Goal: Transaction & Acquisition: Obtain resource

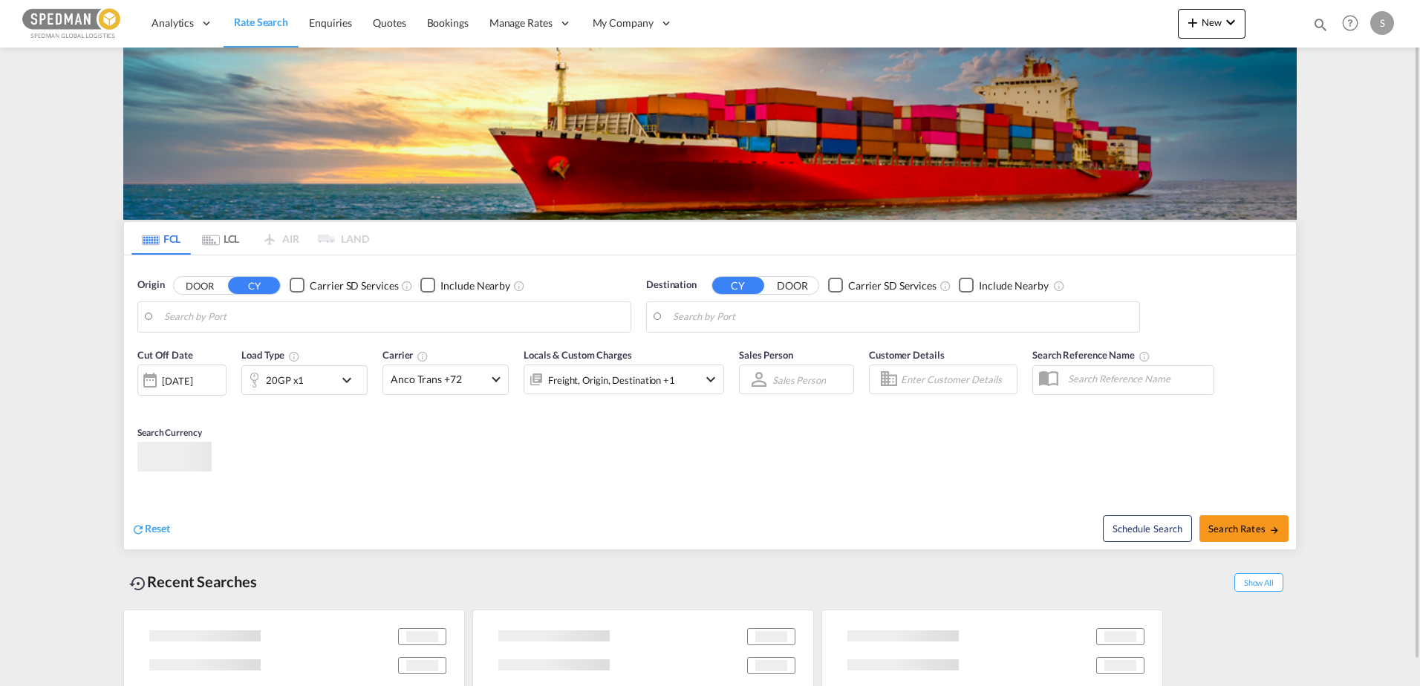
type input "[GEOGRAPHIC_DATA], NOOSL"
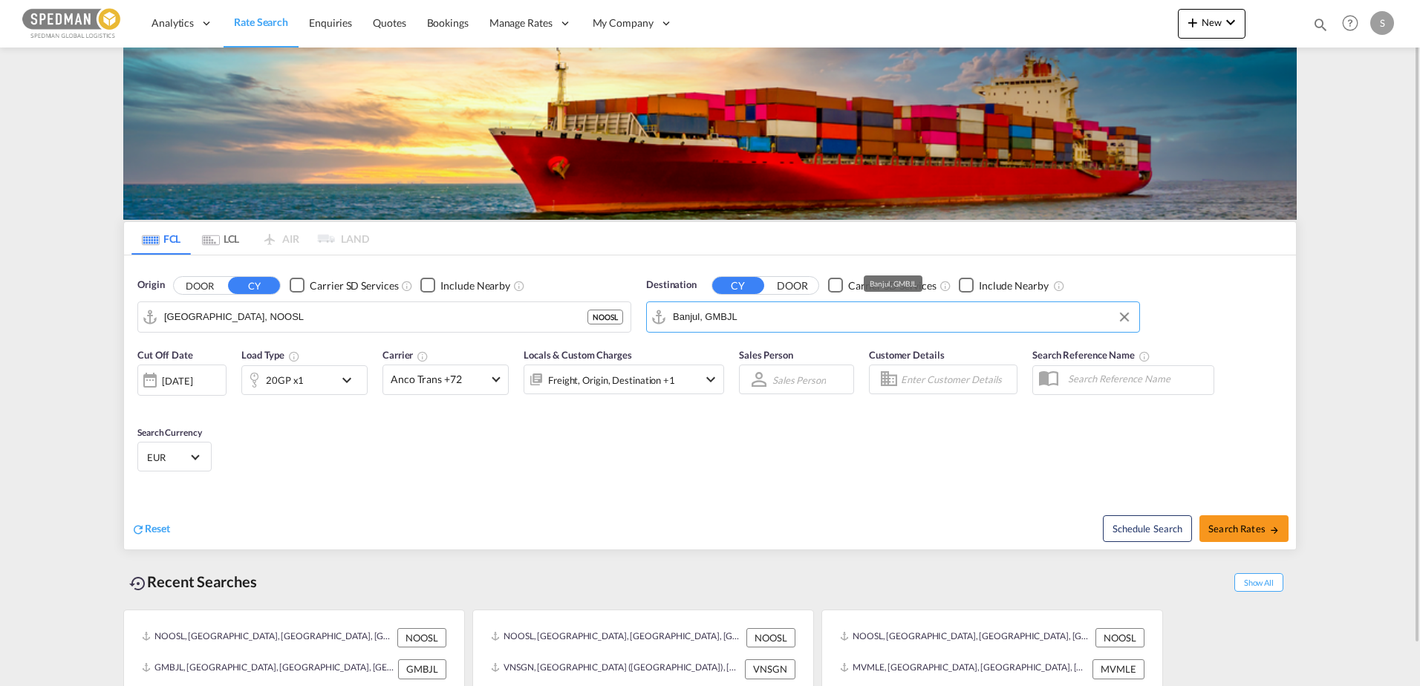
click at [800, 317] on input "Banjul, GMBJL" at bounding box center [902, 317] width 459 height 22
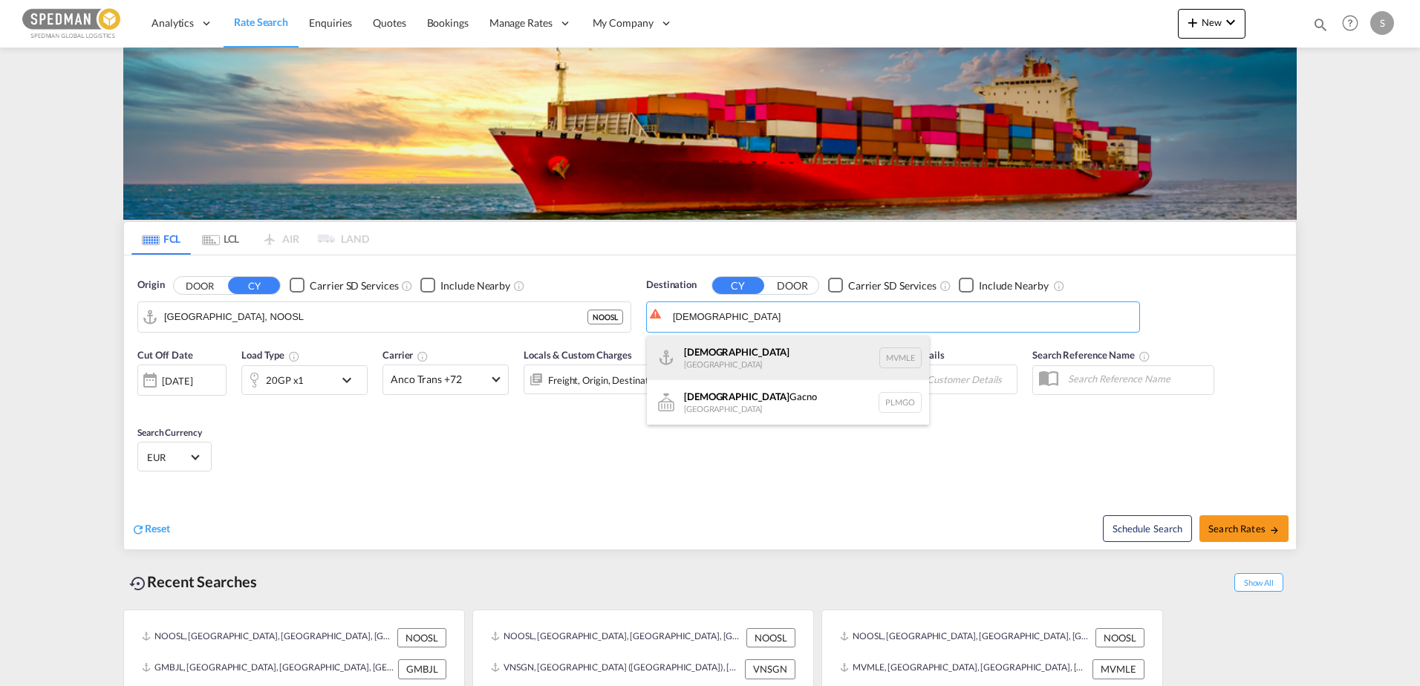
click at [775, 349] on div "[DEMOGRAPHIC_DATA] [GEOGRAPHIC_DATA] MVMLE" at bounding box center [788, 358] width 282 height 45
type input "[DEMOGRAPHIC_DATA], MVMLE"
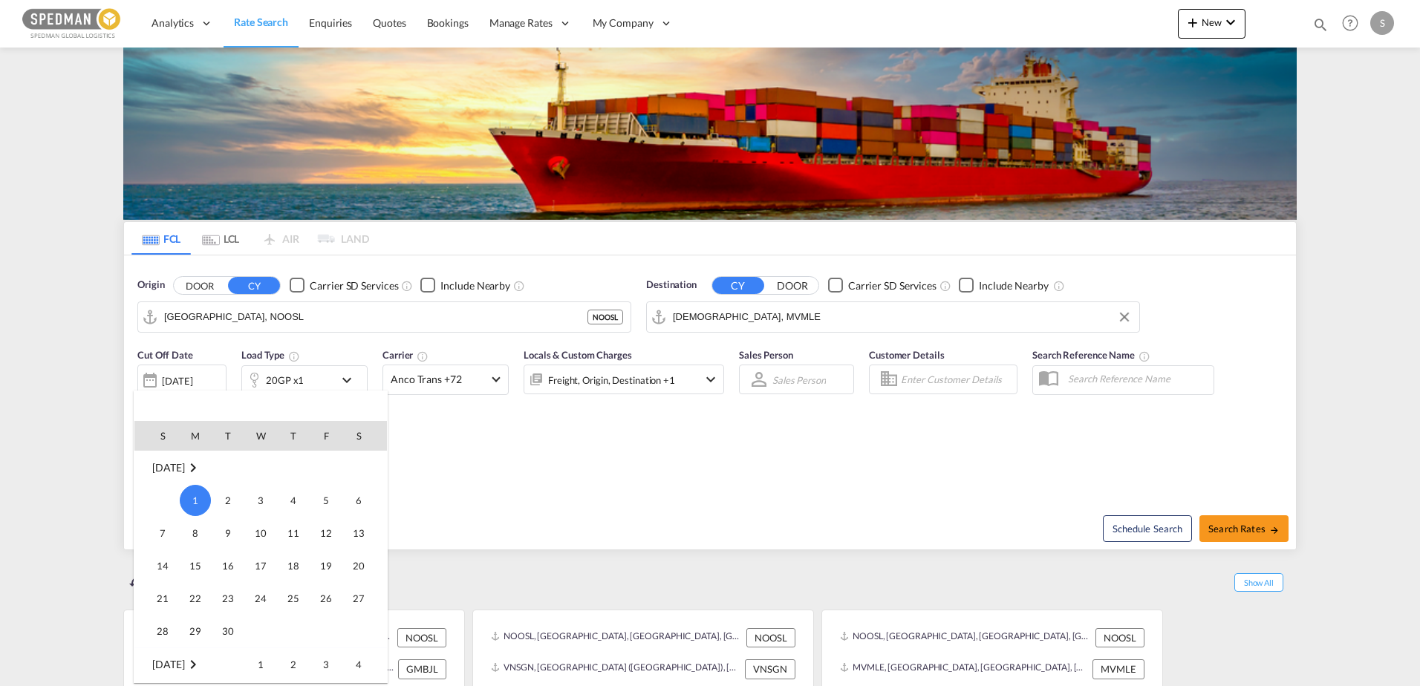
click at [349, 383] on div at bounding box center [710, 343] width 1420 height 686
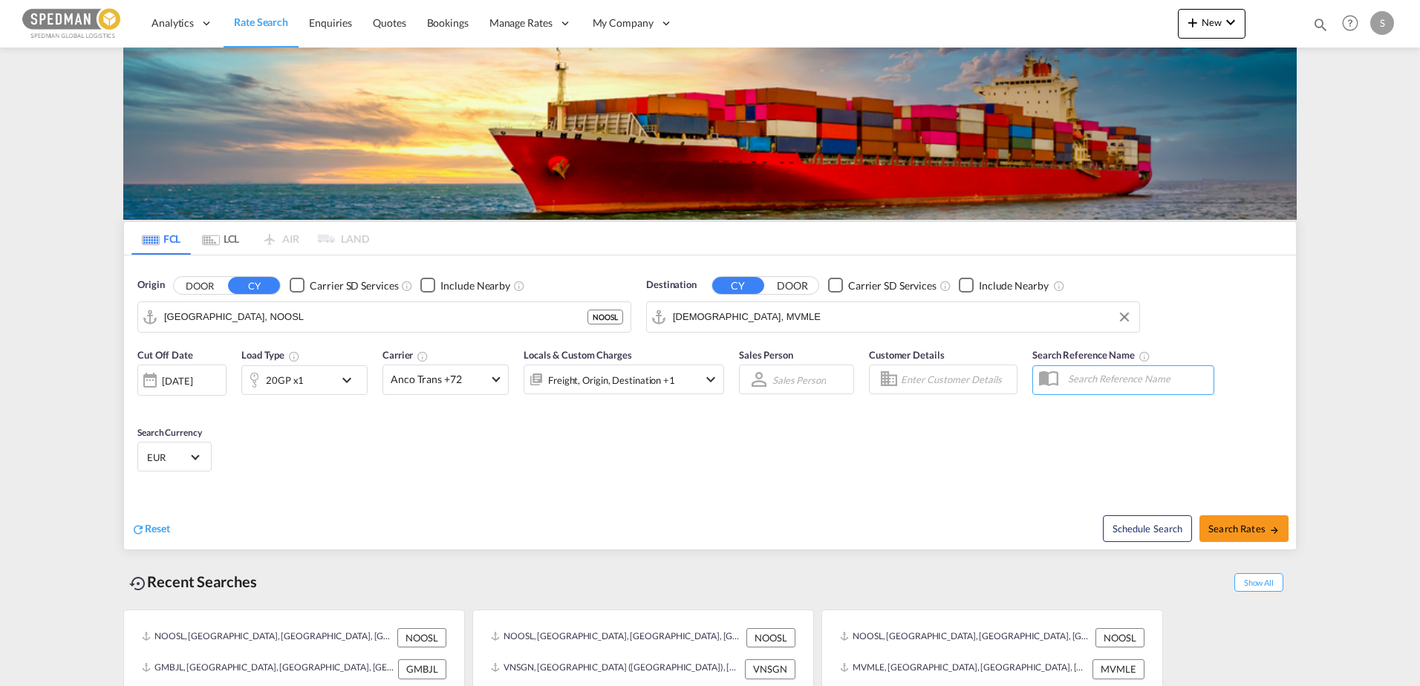
click at [349, 383] on md-icon "icon-chevron-down" at bounding box center [350, 380] width 25 height 18
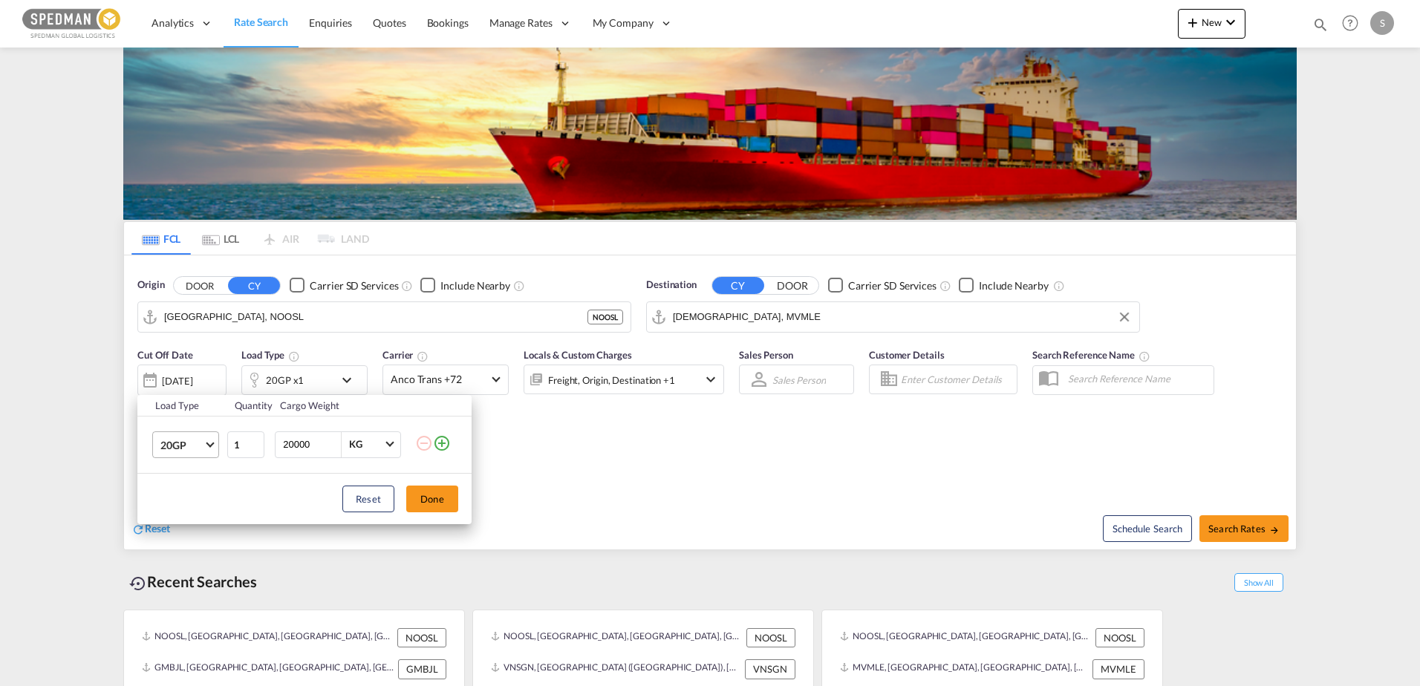
click at [201, 438] on span "20GP" at bounding box center [181, 445] width 43 height 15
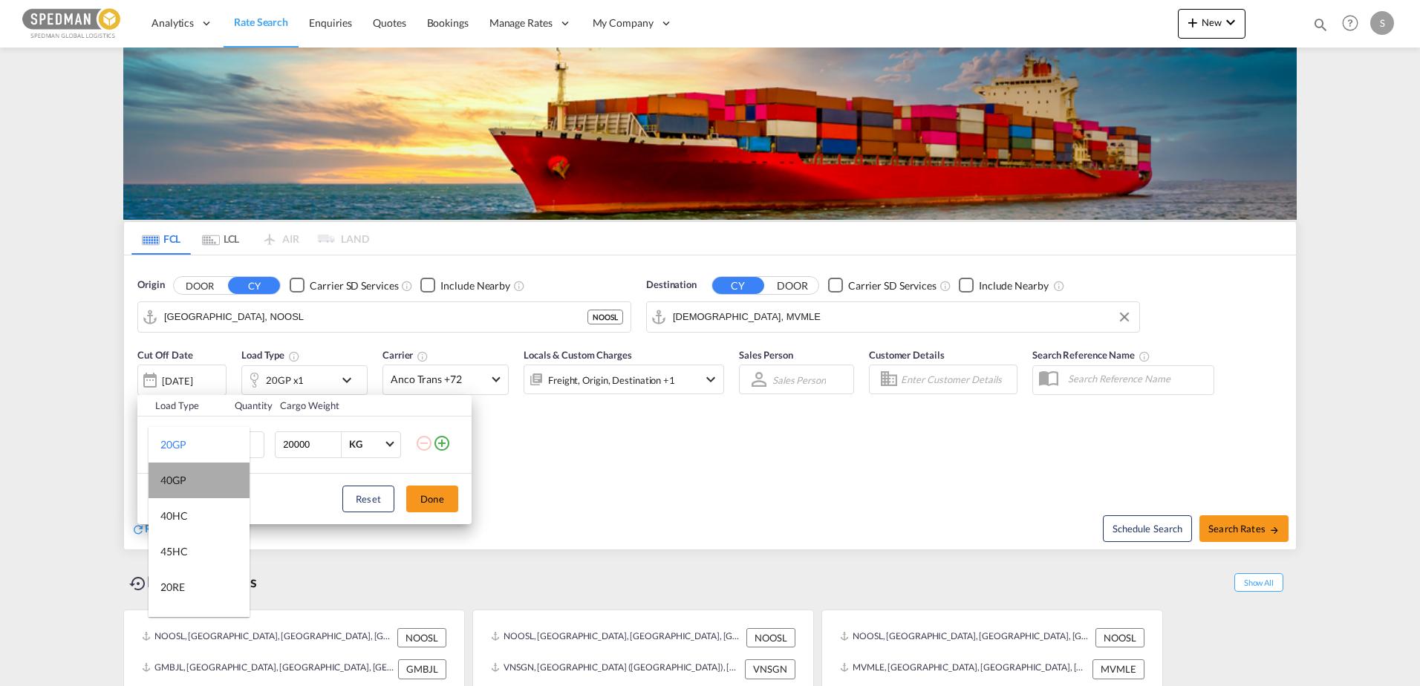
click at [201, 480] on md-option "40GP" at bounding box center [199, 481] width 101 height 36
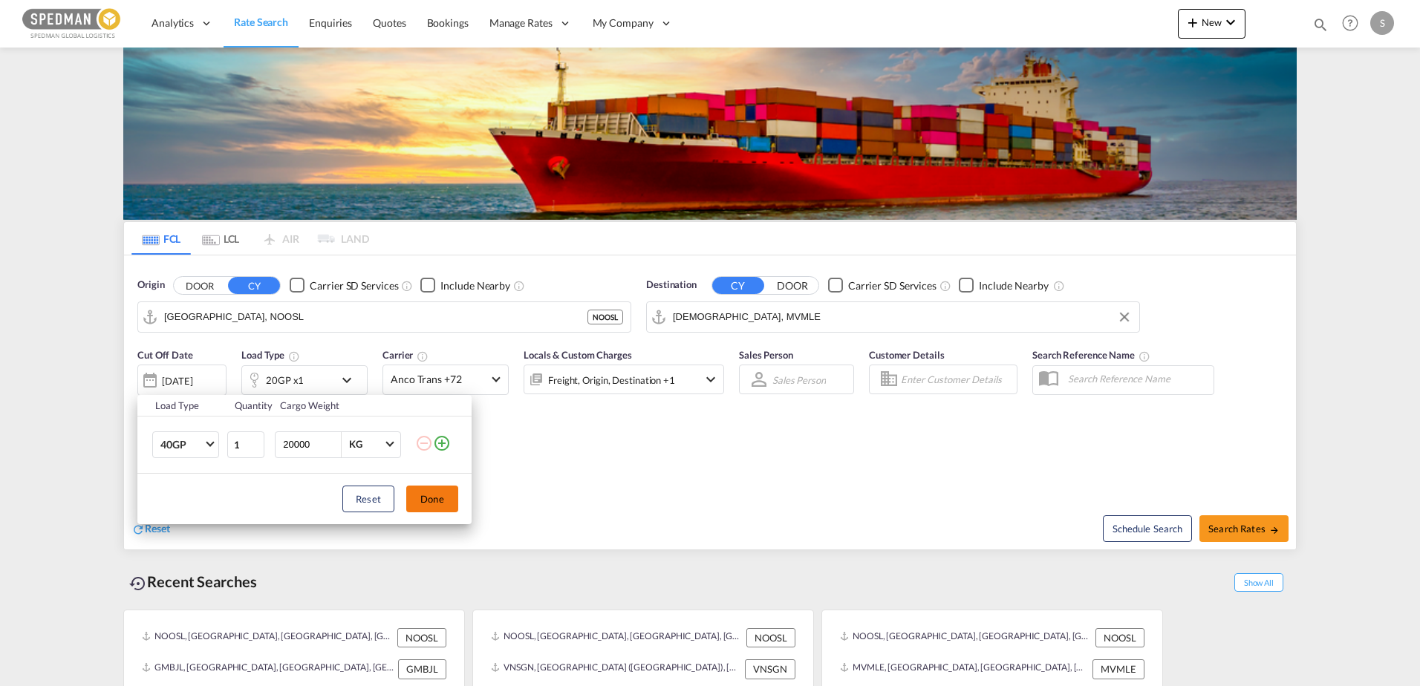
click at [449, 501] on button "Done" at bounding box center [432, 499] width 52 height 27
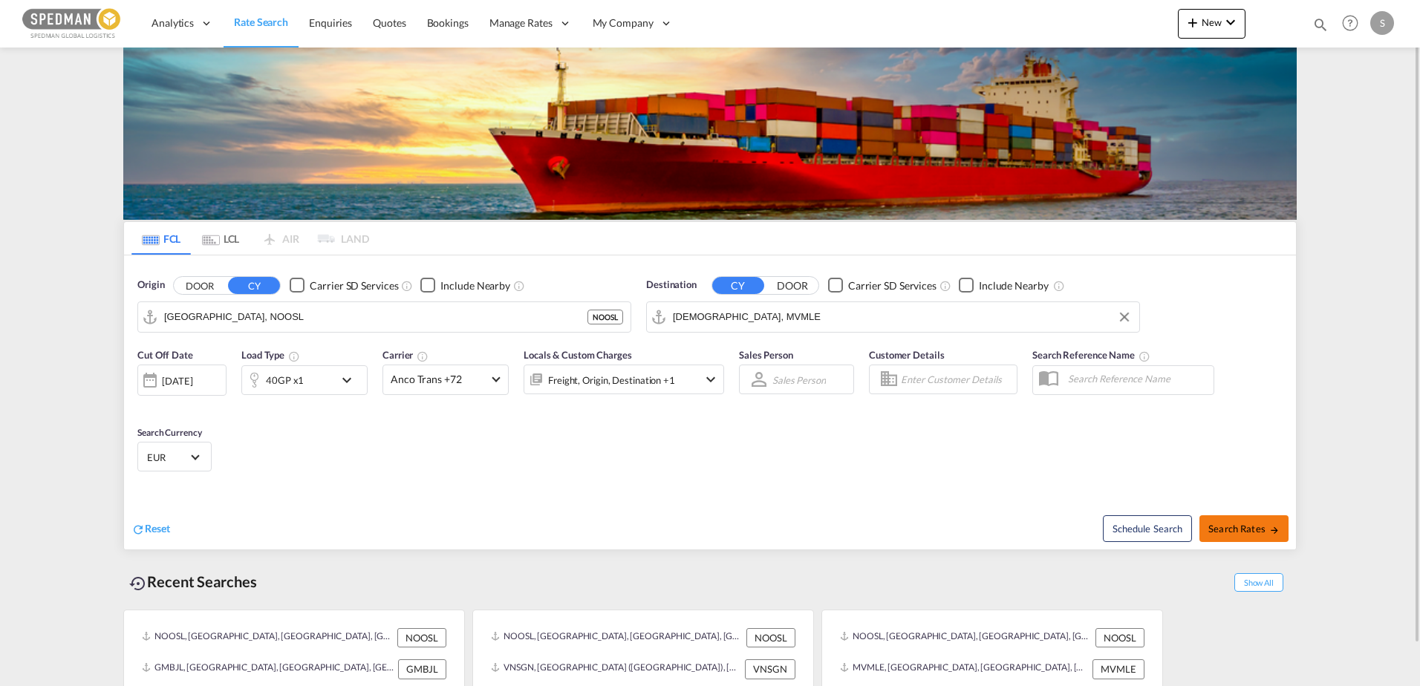
click at [1242, 523] on span "Search Rates" at bounding box center [1244, 529] width 71 height 12
type input "NOOSL to MVMLE / [DATE]"
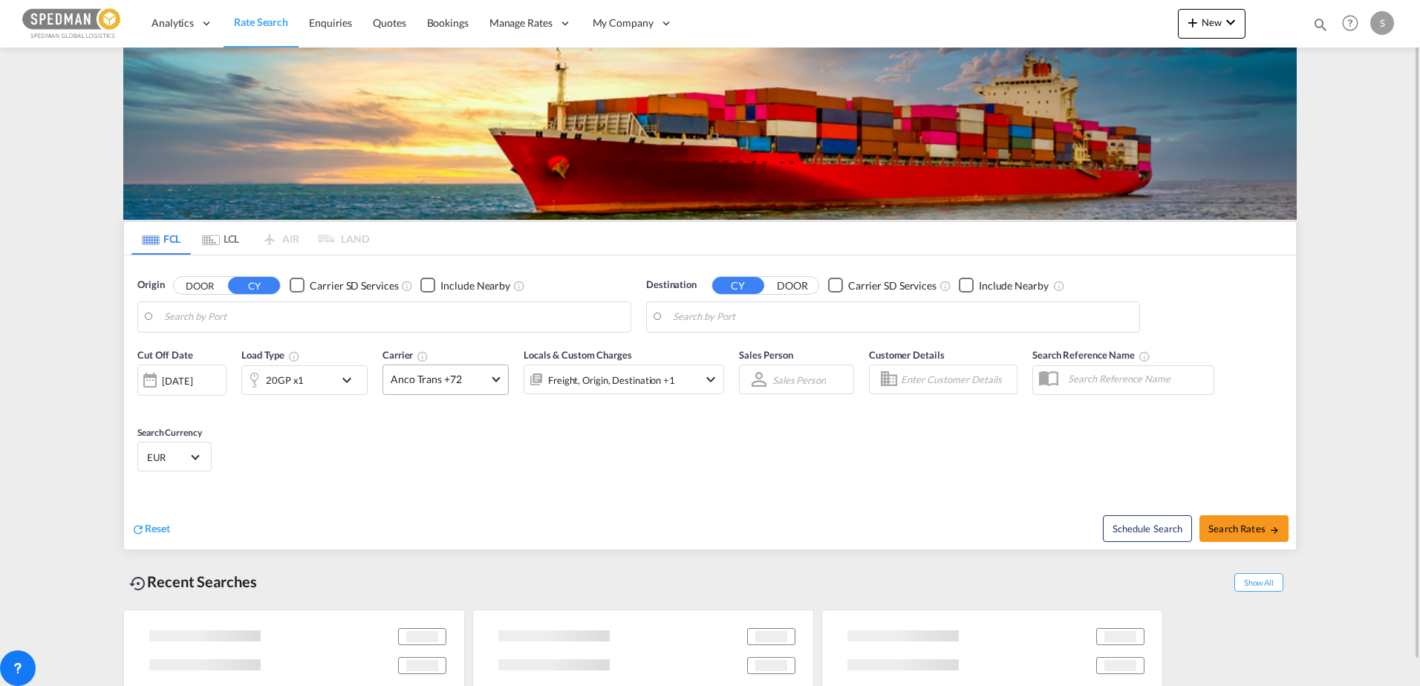
type input "[GEOGRAPHIC_DATA], NOOSL"
type input "[DEMOGRAPHIC_DATA], MVMLE"
click at [482, 382] on span "Anco Trans +72" at bounding box center [439, 379] width 97 height 15
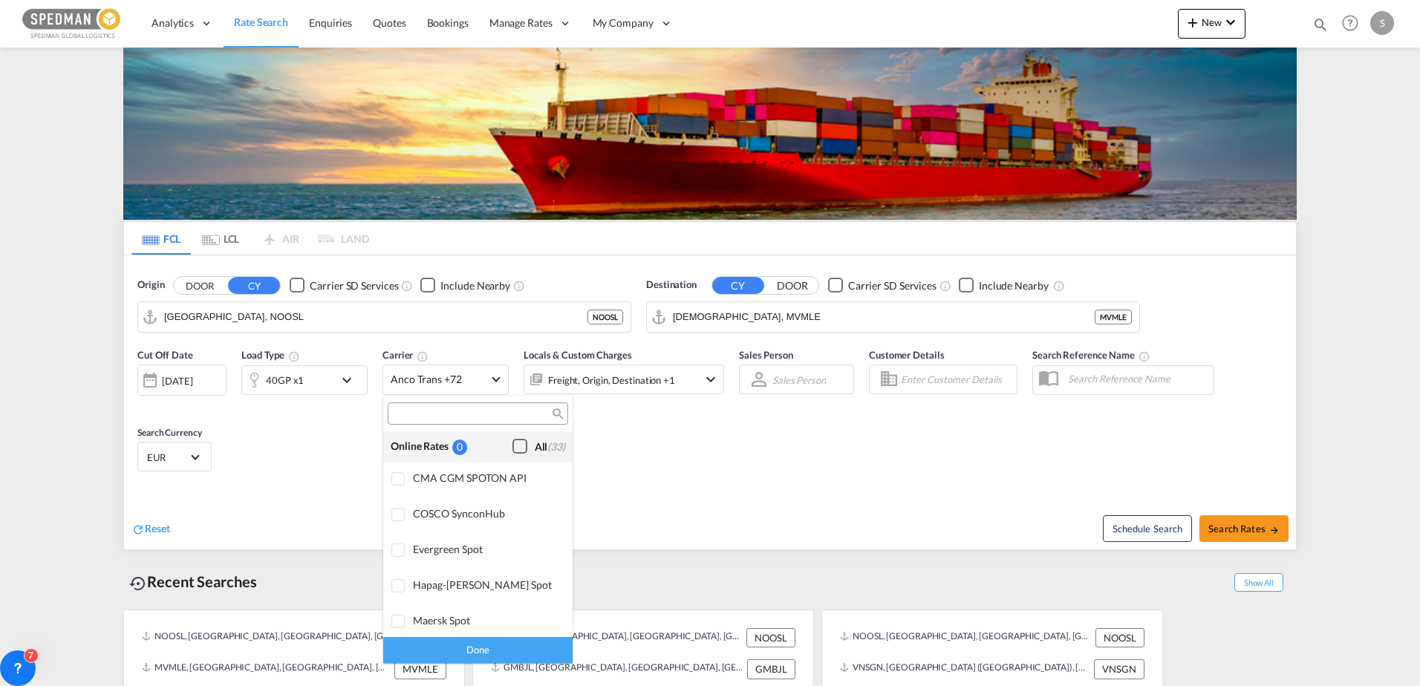
click at [513, 444] on div "Checkbox No Ink" at bounding box center [520, 446] width 15 height 15
click at [1266, 527] on md-backdrop at bounding box center [710, 343] width 1420 height 686
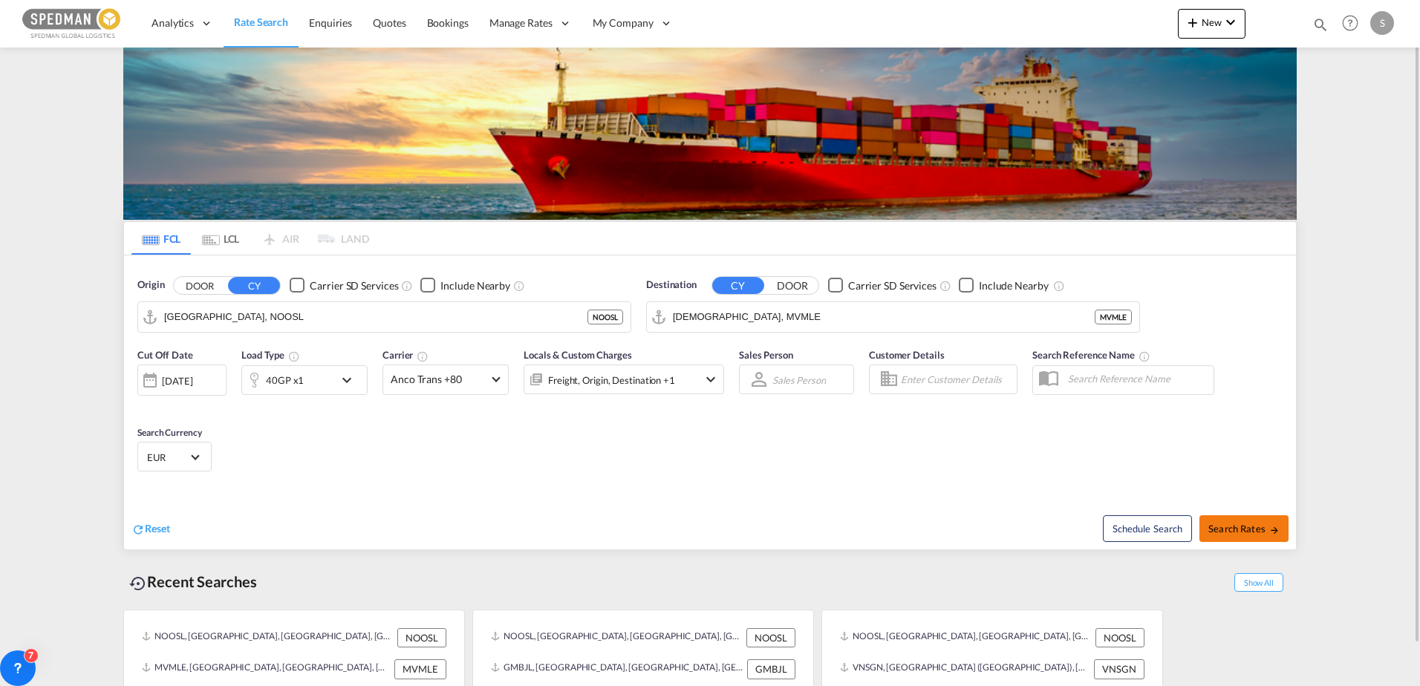
click at [1278, 525] on md-icon "icon-arrow-right" at bounding box center [1274, 530] width 10 height 10
type input "NOOSL to MVMLE / [DATE]"
